Goal: Task Accomplishment & Management: Manage account settings

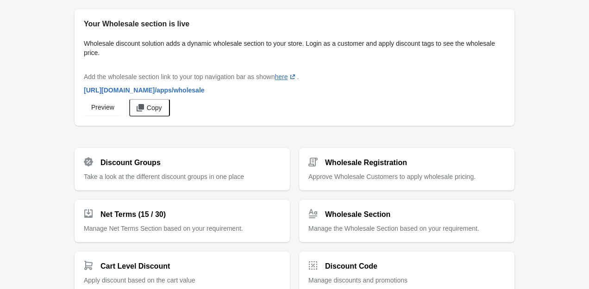
scroll to position [3, 0]
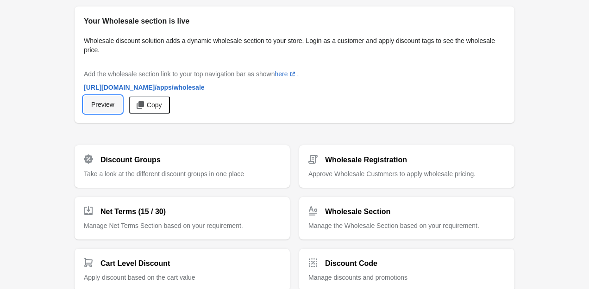
click at [118, 99] on link "Preview" at bounding box center [103, 104] width 38 height 17
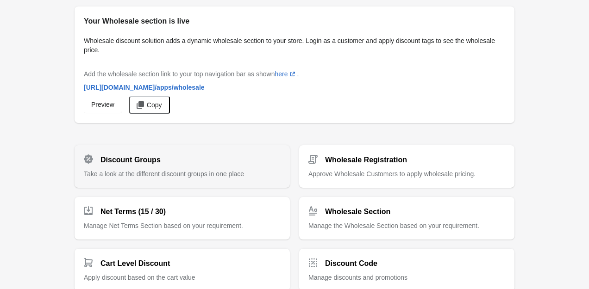
click at [169, 168] on div "Discount Groups Take a look at the different discount groups in one place" at bounding box center [182, 162] width 197 height 31
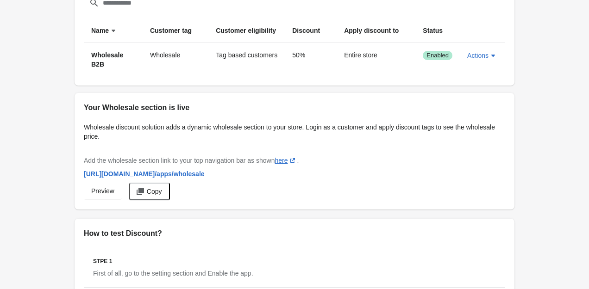
scroll to position [139, 0]
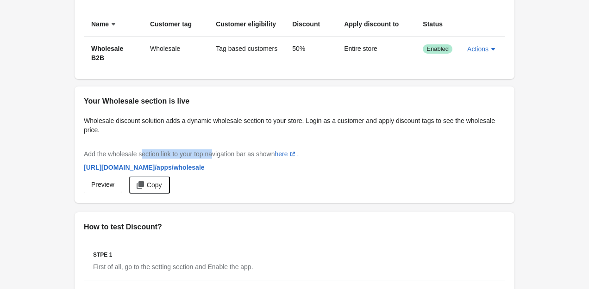
drag, startPoint x: 145, startPoint y: 153, endPoint x: 219, endPoint y: 153, distance: 73.6
click at [219, 153] on span "Add the wholesale section link to your top navigation bar as shown here (opens …" at bounding box center [191, 153] width 215 height 7
click at [216, 153] on span "Add the wholesale section link to your top navigation bar as shown here (opens …" at bounding box center [191, 153] width 215 height 7
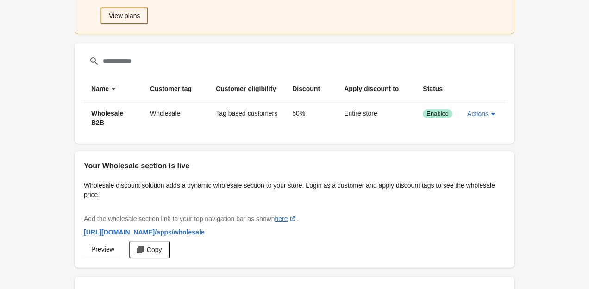
scroll to position [225, 0]
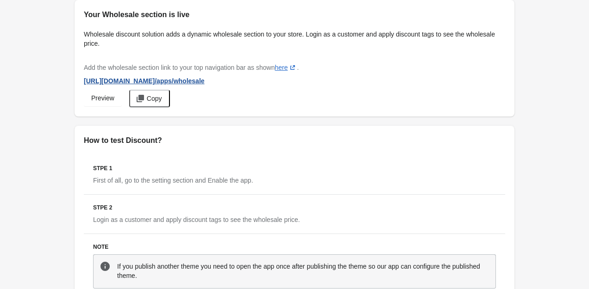
drag, startPoint x: 243, startPoint y: 79, endPoint x: 80, endPoint y: 83, distance: 163.0
click at [84, 83] on div "https://arkeskin.myshopify.com /apps/wholesale" at bounding box center [294, 81] width 421 height 10
click at [102, 94] on span "Preview" at bounding box center [102, 97] width 23 height 7
click at [144, 95] on icon "button" at bounding box center [140, 98] width 7 height 7
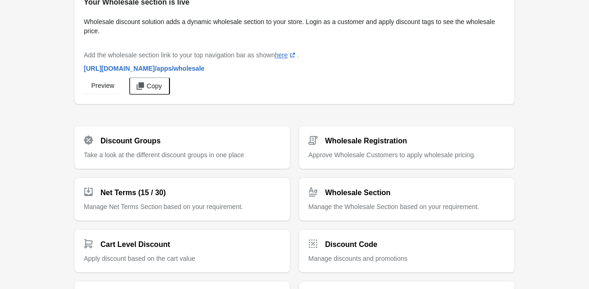
scroll to position [11, 0]
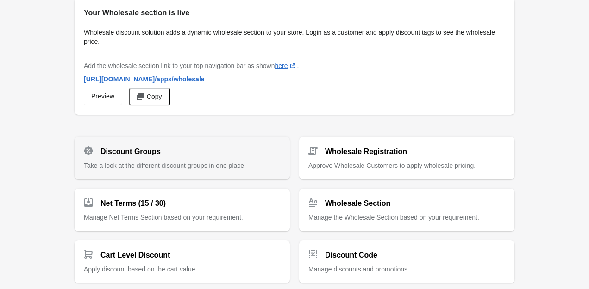
click at [164, 148] on div "Discount Groups" at bounding box center [178, 148] width 204 height 19
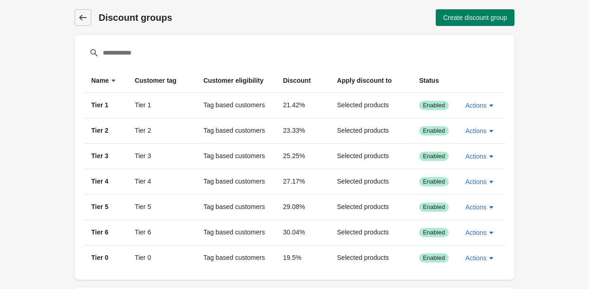
click at [81, 20] on icon at bounding box center [82, 18] width 7 height 6
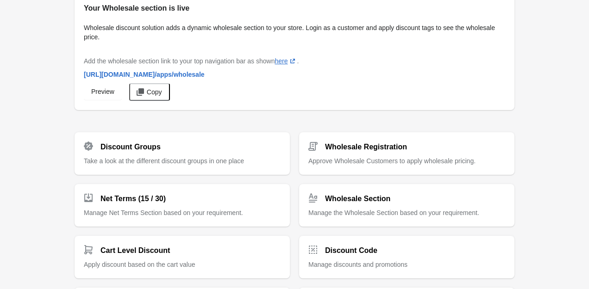
scroll to position [11, 0]
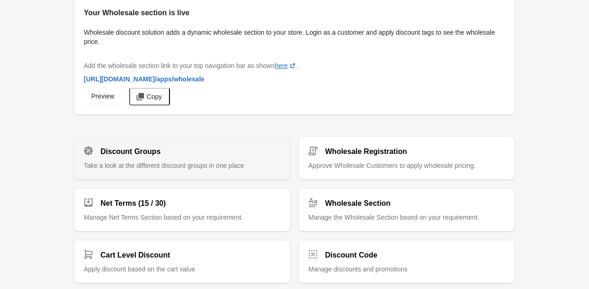
click at [209, 157] on div "Discount Groups Take a look at the different discount groups in one place" at bounding box center [182, 154] width 197 height 31
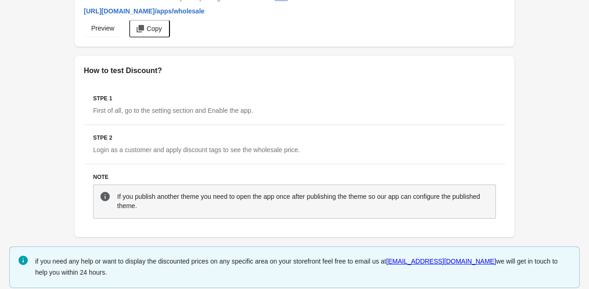
scroll to position [299, 0]
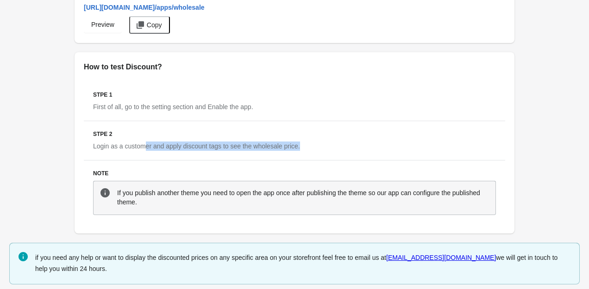
drag, startPoint x: 164, startPoint y: 144, endPoint x: 320, endPoint y: 150, distance: 155.7
click at [320, 150] on div "Stpe 2 Login as a customer and apply discount tags to see the wholesale price." at bounding box center [294, 140] width 421 height 39
drag, startPoint x: 306, startPoint y: 146, endPoint x: 175, endPoint y: 145, distance: 131.0
click at [175, 145] on div "Stpe 2 Login as a customer and apply discount tags to see the wholesale price." at bounding box center [294, 140] width 421 height 39
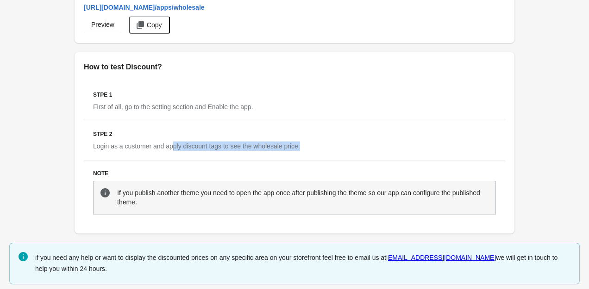
click at [175, 145] on span "Login as a customer and apply discount tags to see the wholesale price." at bounding box center [196, 146] width 207 height 7
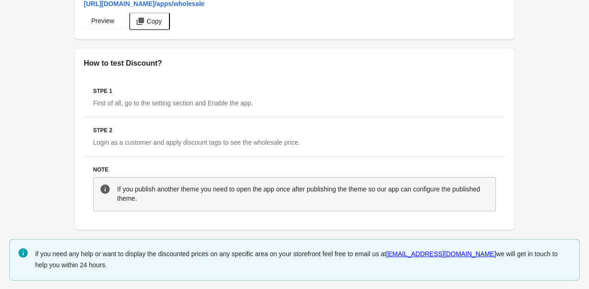
scroll to position [0, 0]
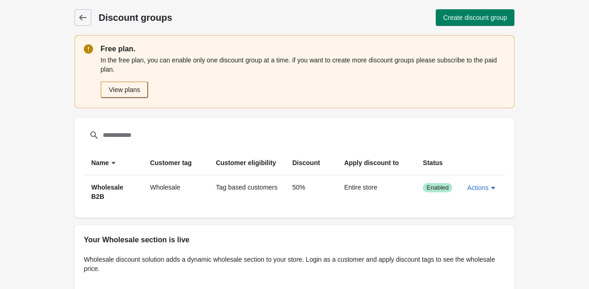
click at [84, 27] on div "Discount groups Discount groups Create discount group" at bounding box center [295, 17] width 440 height 35
click at [83, 20] on icon at bounding box center [82, 17] width 9 height 9
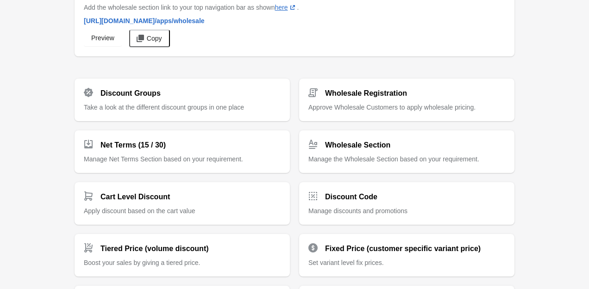
scroll to position [73, 0]
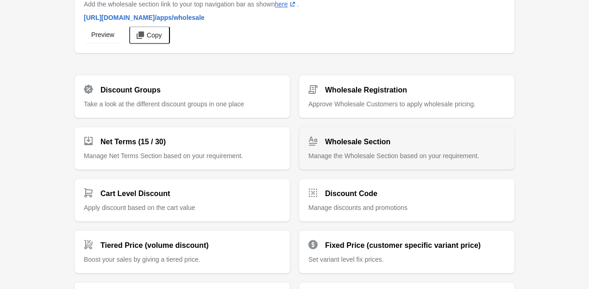
click at [351, 147] on div "Wholesale Section Manage the Wholesale Section based on your requirement." at bounding box center [406, 144] width 197 height 31
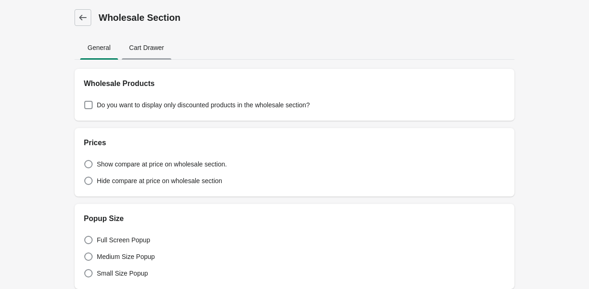
click at [162, 48] on span "Cart Drawer" at bounding box center [147, 47] width 50 height 17
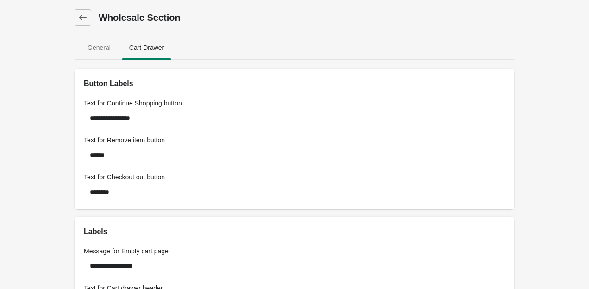
click at [76, 30] on div "Dashboard Wholesale Section" at bounding box center [295, 17] width 440 height 35
click at [87, 13] on icon at bounding box center [82, 17] width 9 height 9
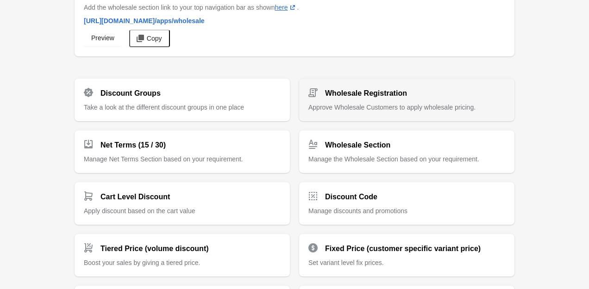
scroll to position [70, 0]
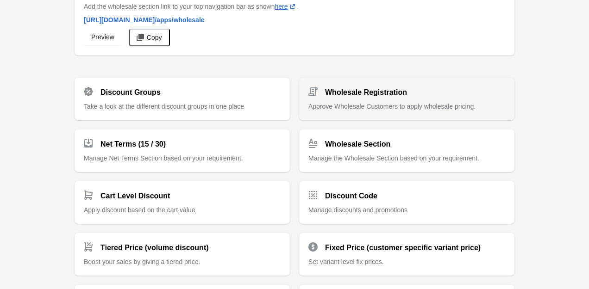
click at [427, 99] on div "Wholesale Registration Approve Wholesale Customers to apply wholesale pricing." at bounding box center [406, 95] width 197 height 31
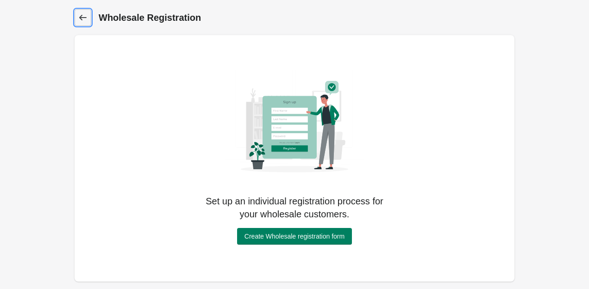
click at [79, 18] on icon at bounding box center [82, 17] width 9 height 9
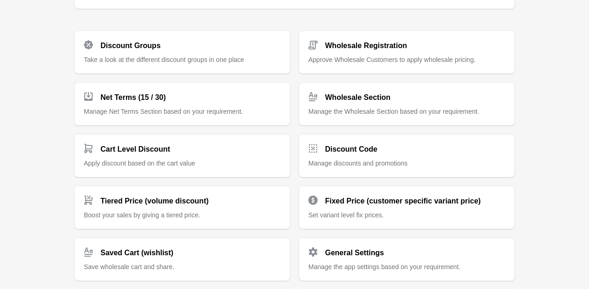
scroll to position [133, 0]
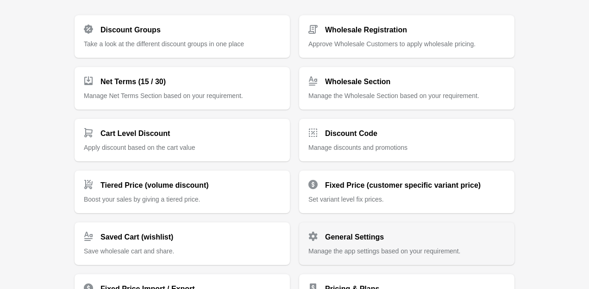
click at [360, 248] on span "Manage the app settings based on your requirement." at bounding box center [384, 251] width 152 height 7
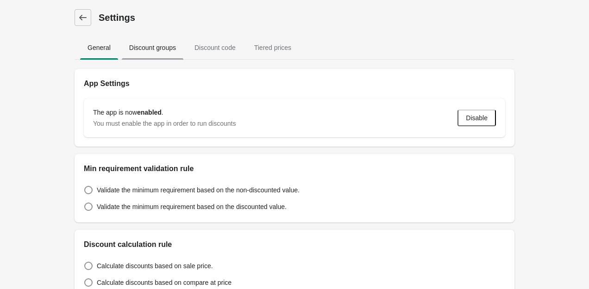
click at [170, 55] on span "Discount groups" at bounding box center [153, 47] width 62 height 17
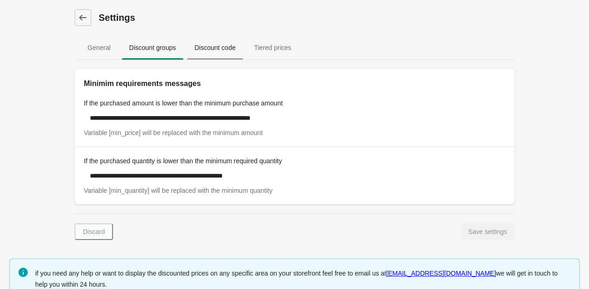
click at [218, 50] on span "Discount code" at bounding box center [215, 47] width 56 height 17
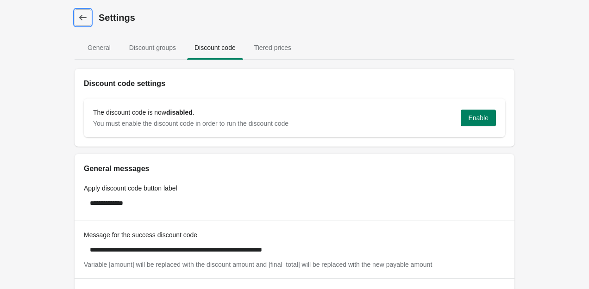
click at [85, 20] on icon at bounding box center [82, 17] width 9 height 9
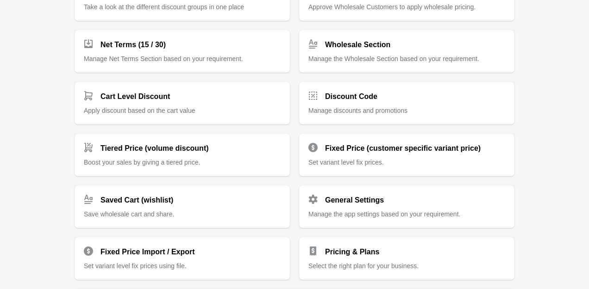
scroll to position [225, 0]
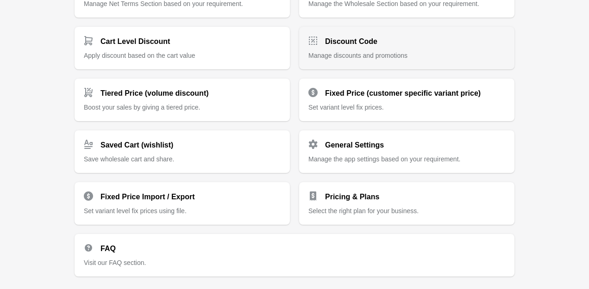
click at [336, 50] on div "Discount Code Manage discounts and promotions" at bounding box center [406, 44] width 197 height 31
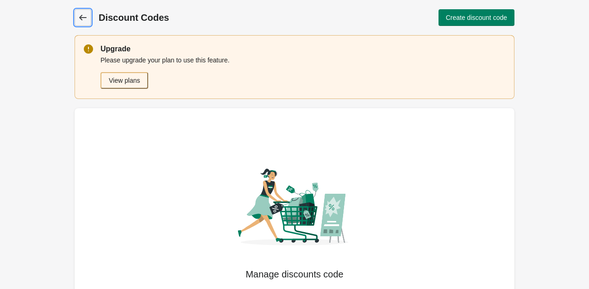
click at [82, 16] on icon at bounding box center [82, 17] width 9 height 9
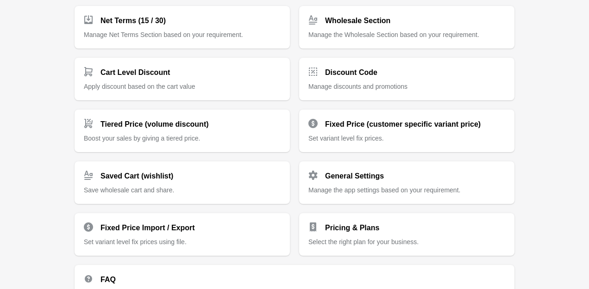
scroll to position [275, 0]
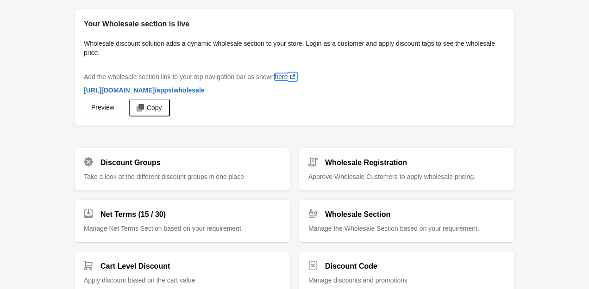
click at [289, 75] on link "here (opens a new window)" at bounding box center [286, 76] width 22 height 7
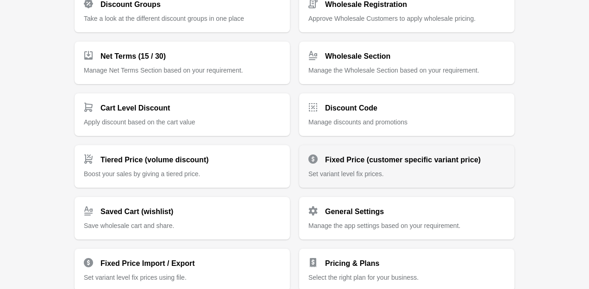
scroll to position [160, 0]
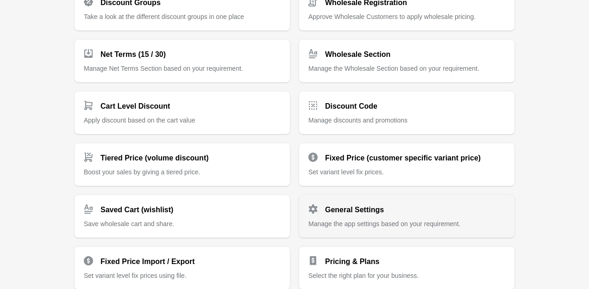
click at [366, 212] on h2 "General Settings" at bounding box center [354, 210] width 59 height 11
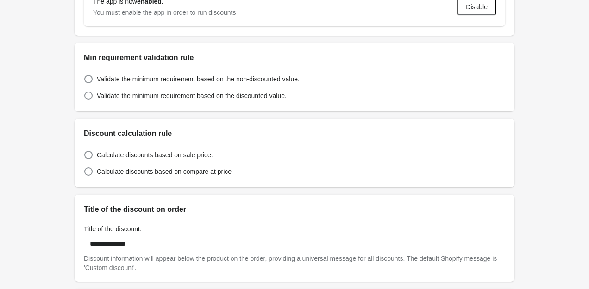
scroll to position [110, 0]
click at [140, 157] on span "Calculate discounts based on sale price." at bounding box center [155, 155] width 116 height 9
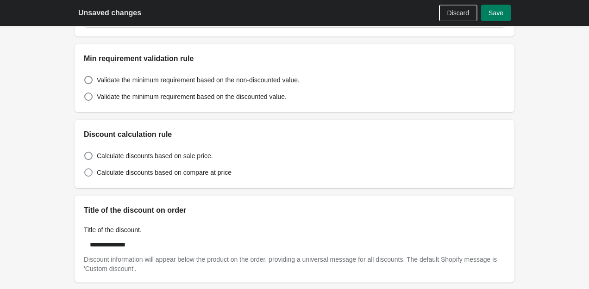
click at [116, 170] on span "Calculate discounts based on compare at price" at bounding box center [164, 172] width 135 height 9
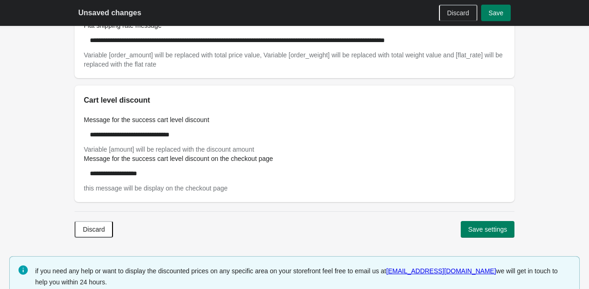
scroll to position [550, 0]
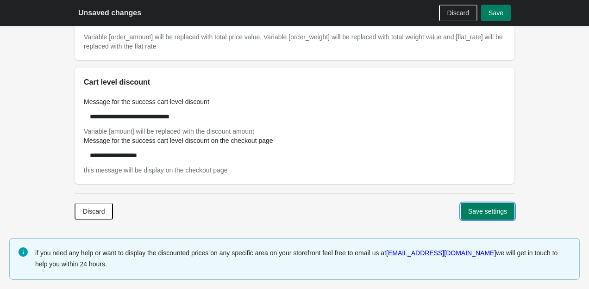
click at [469, 209] on span "Save settings" at bounding box center [487, 211] width 39 height 7
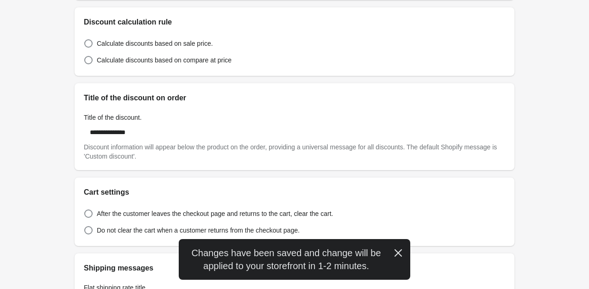
scroll to position [0, 0]
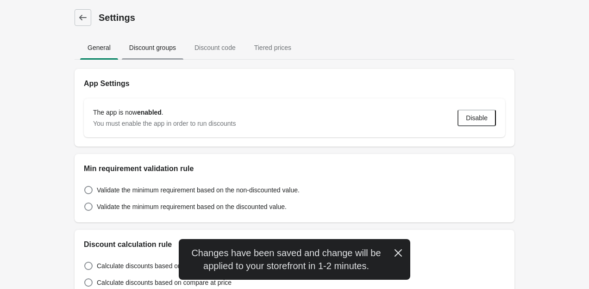
click at [149, 56] on button "Discount groups" at bounding box center [152, 48] width 65 height 24
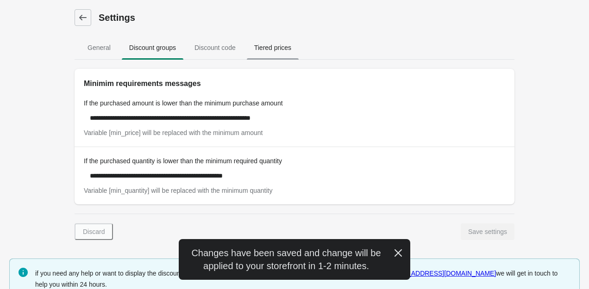
click at [285, 53] on span "Tiered prices" at bounding box center [273, 47] width 52 height 17
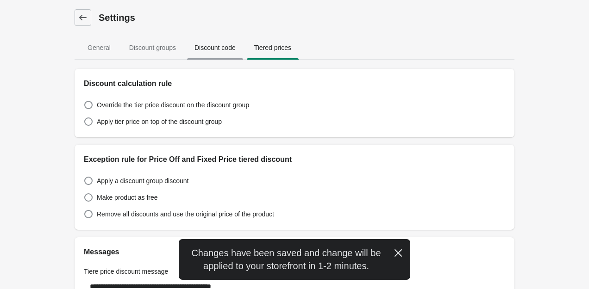
click at [208, 53] on span "Discount code" at bounding box center [215, 47] width 56 height 17
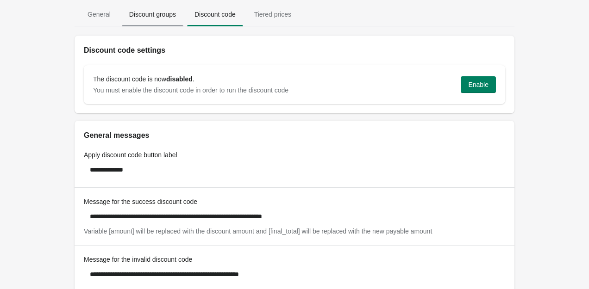
click at [160, 24] on button "Discount groups" at bounding box center [152, 14] width 65 height 24
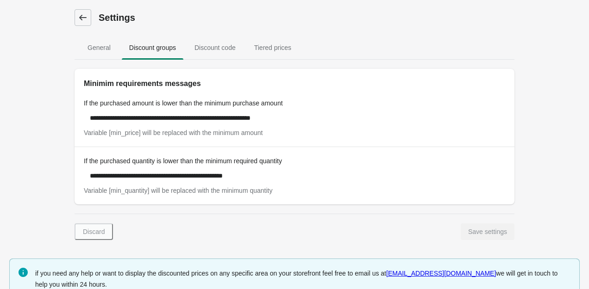
click at [82, 17] on icon at bounding box center [82, 18] width 7 height 6
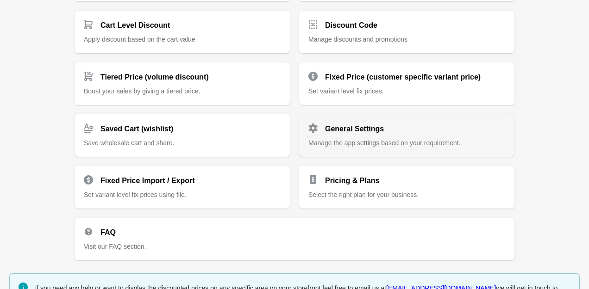
scroll to position [242, 0]
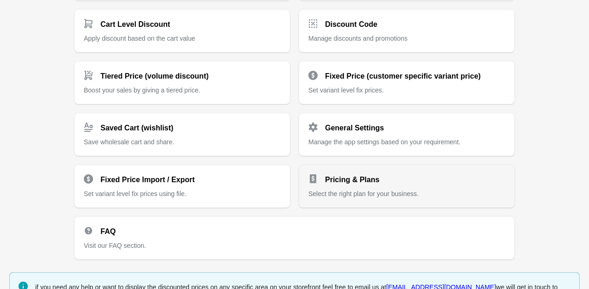
click at [427, 184] on div "Pricing & Plans" at bounding box center [403, 176] width 204 height 19
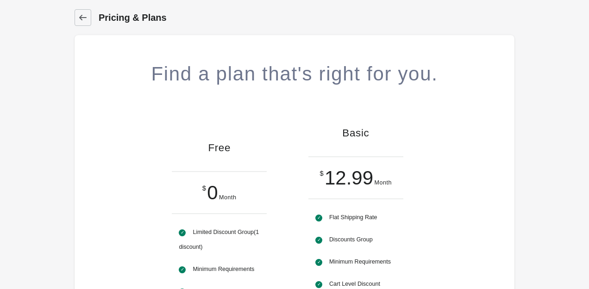
click at [95, 18] on div "Dashboard Pricing & Plans" at bounding box center [295, 17] width 440 height 17
drag, startPoint x: 89, startPoint y: 18, endPoint x: 94, endPoint y: 19, distance: 5.0
click at [89, 18] on link "Dashboard" at bounding box center [83, 17] width 17 height 17
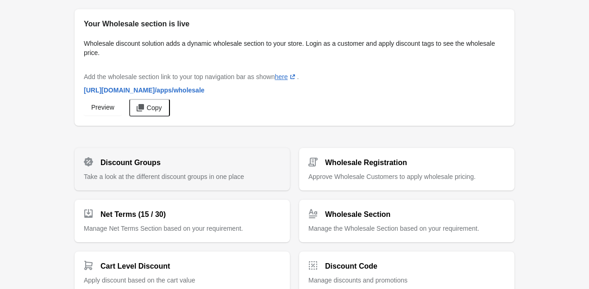
click at [166, 173] on span "Take a look at the different discount groups in one place" at bounding box center [164, 176] width 160 height 7
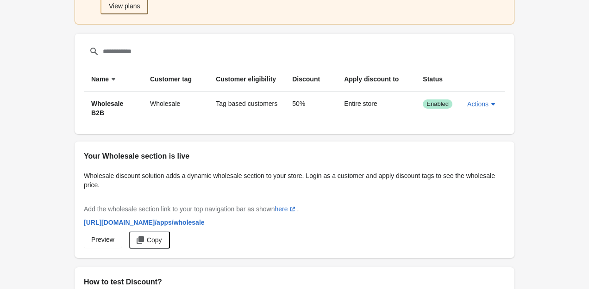
scroll to position [88, 0]
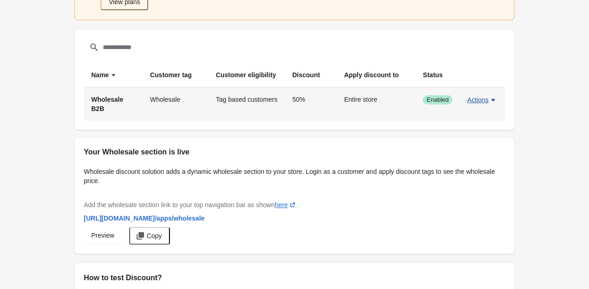
click at [484, 100] on span "Actions" at bounding box center [477, 99] width 21 height 7
click at [477, 140] on span "Edit" at bounding box center [482, 142] width 22 height 9
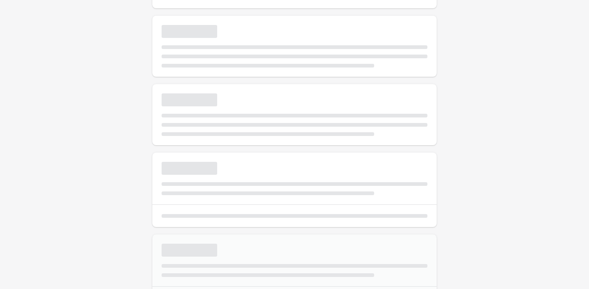
select select "*"
type input "**********"
type input "*********"
type input "**"
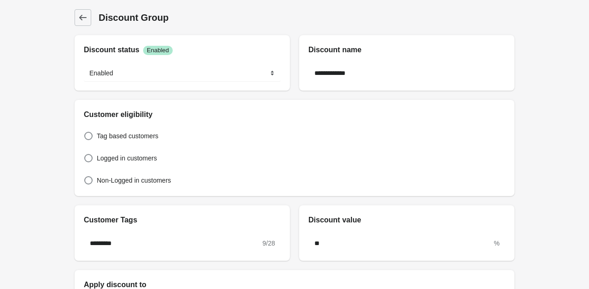
click at [81, 16] on icon at bounding box center [82, 17] width 9 height 9
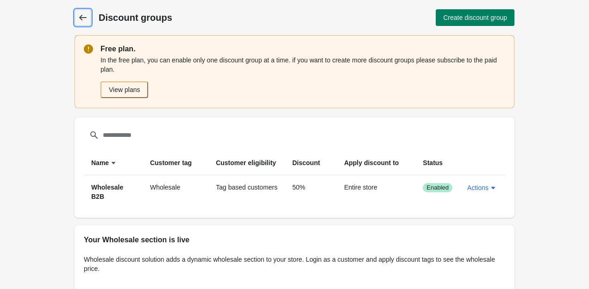
click at [81, 20] on icon at bounding box center [82, 17] width 9 height 9
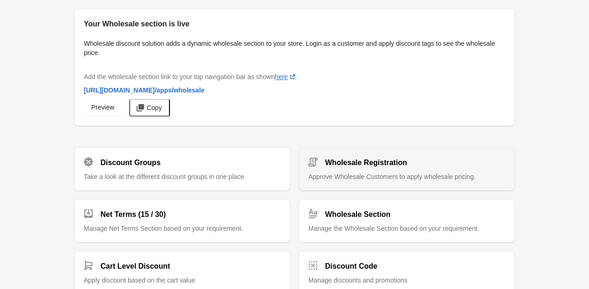
click at [366, 176] on span "Approve Wholesale Customers to apply wholesale pricing." at bounding box center [391, 176] width 167 height 7
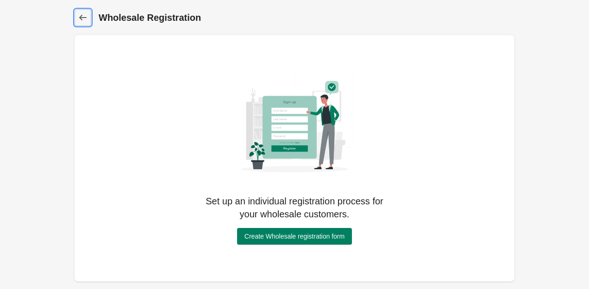
click at [83, 20] on icon at bounding box center [82, 17] width 9 height 9
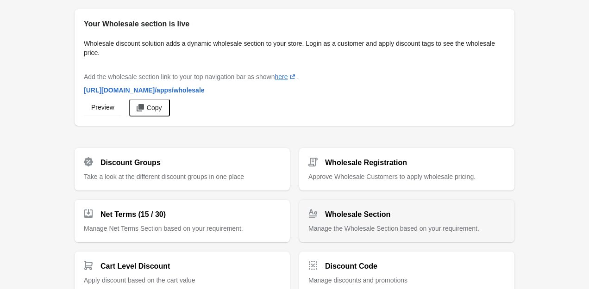
click at [389, 226] on span "Manage the Wholesale Section based on your requirement." at bounding box center [393, 228] width 171 height 7
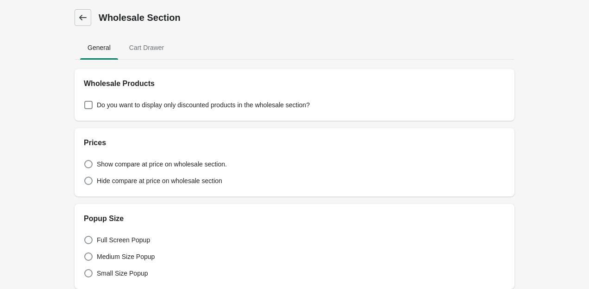
click at [83, 20] on icon at bounding box center [82, 17] width 9 height 9
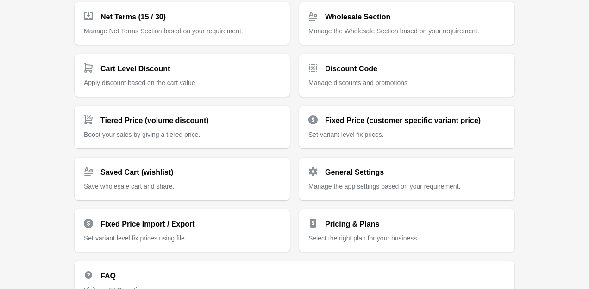
scroll to position [221, 0]
